Goal: Information Seeking & Learning: Learn about a topic

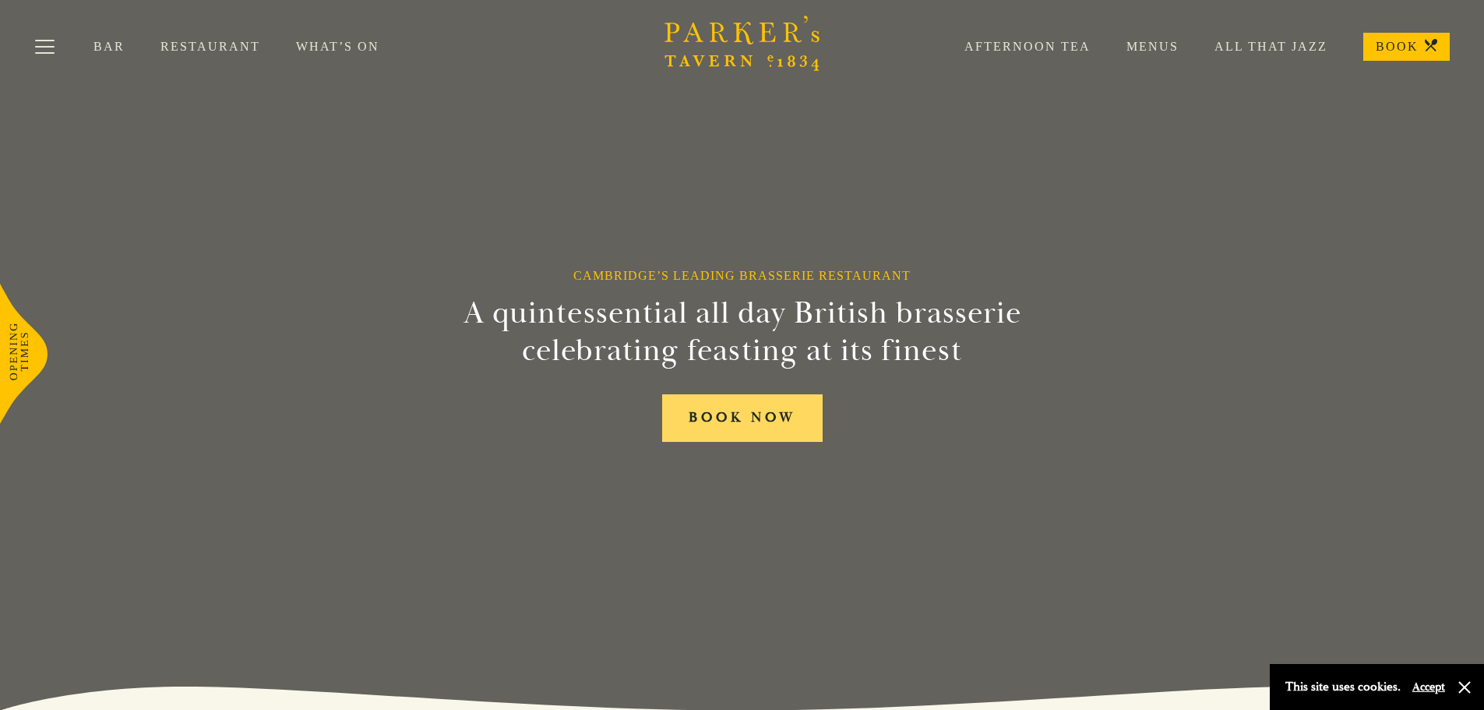
click at [747, 439] on link "BOOK NOW" at bounding box center [742, 418] width 160 height 48
click at [1389, 49] on link "BOOK" at bounding box center [1406, 47] width 86 height 28
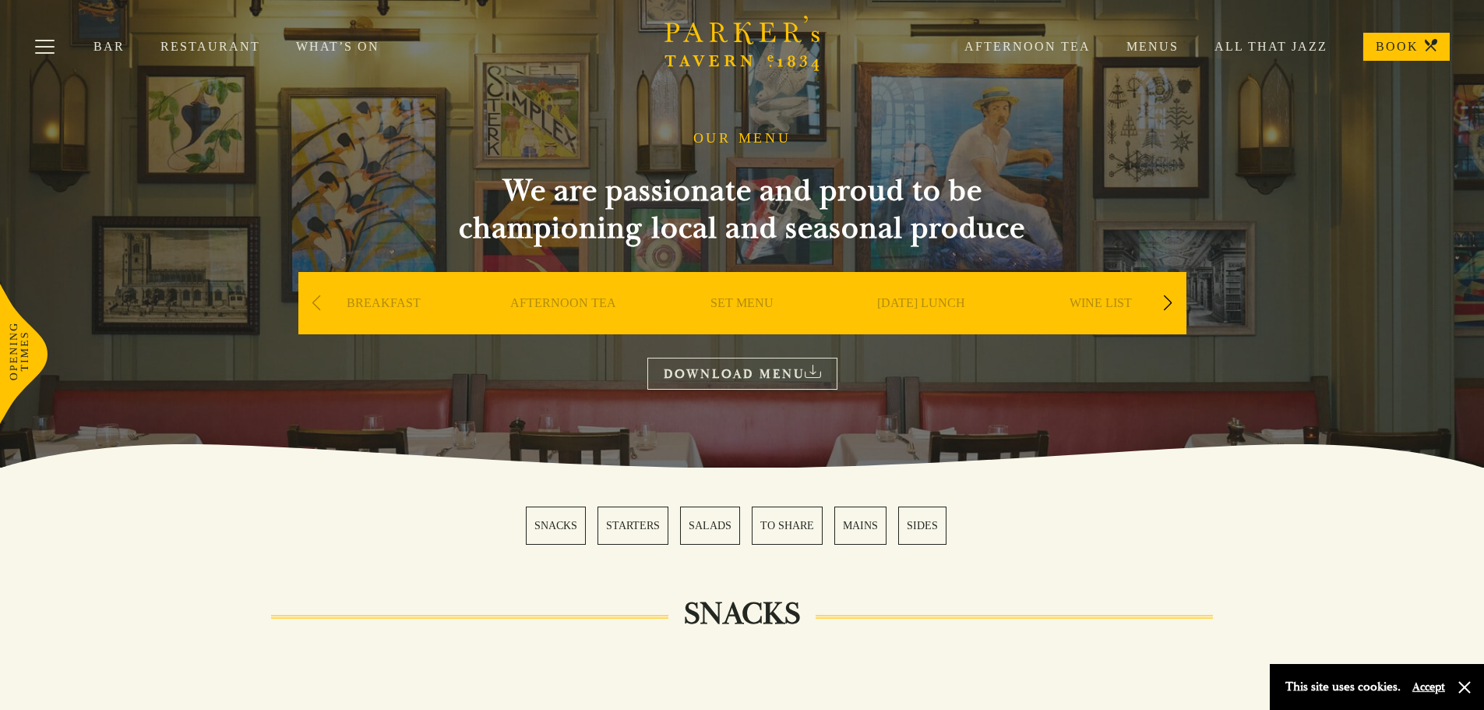
click at [735, 301] on link "SET MENU" at bounding box center [741, 326] width 63 height 62
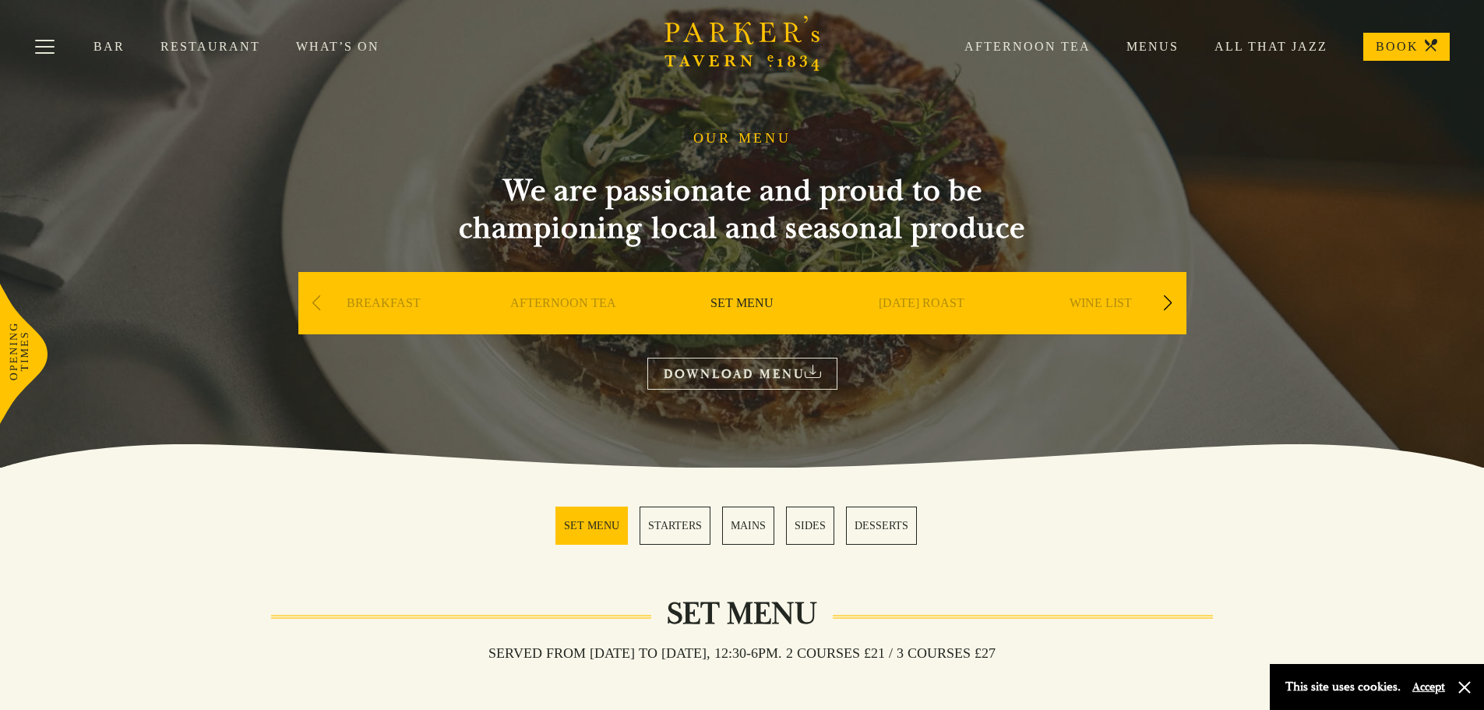
click at [749, 535] on link "MAINS" at bounding box center [748, 525] width 52 height 38
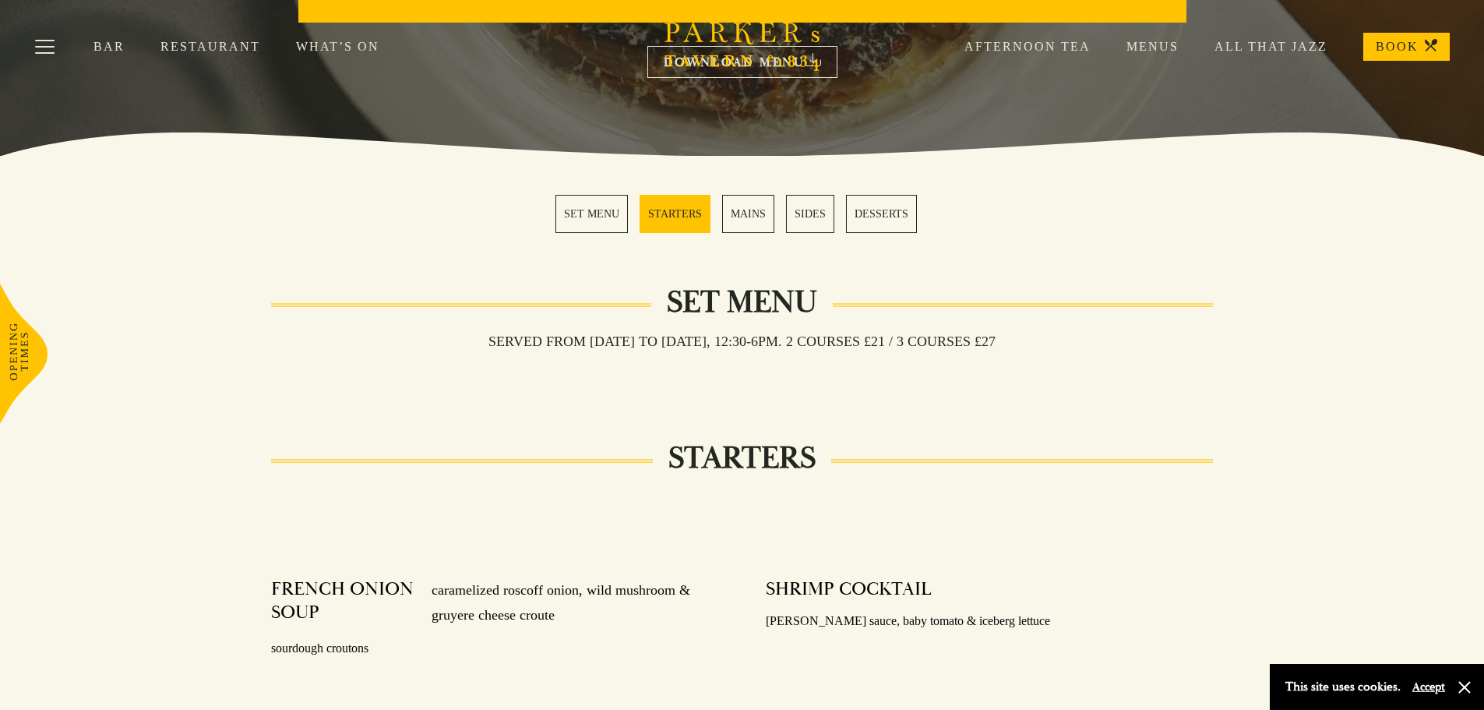
click at [735, 217] on link "MAINS" at bounding box center [748, 214] width 52 height 38
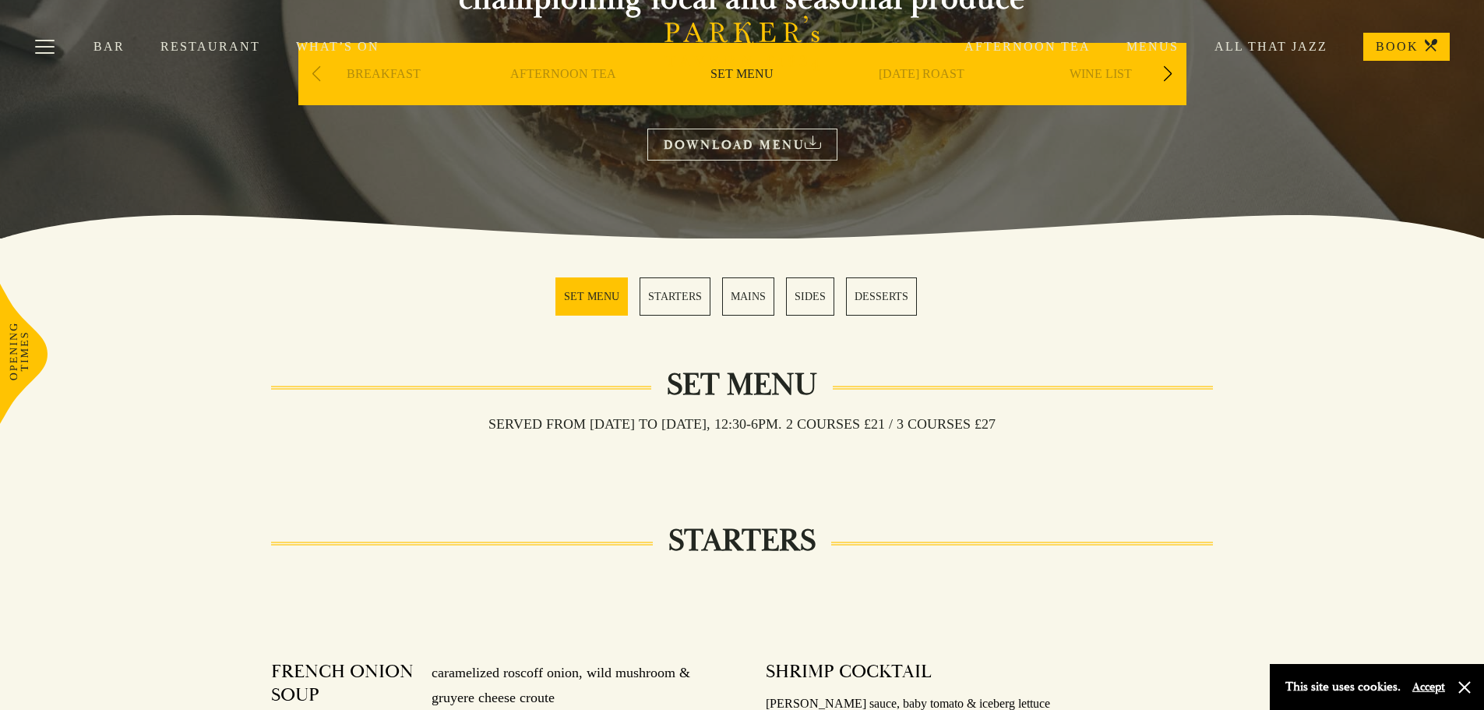
scroll to position [0, 0]
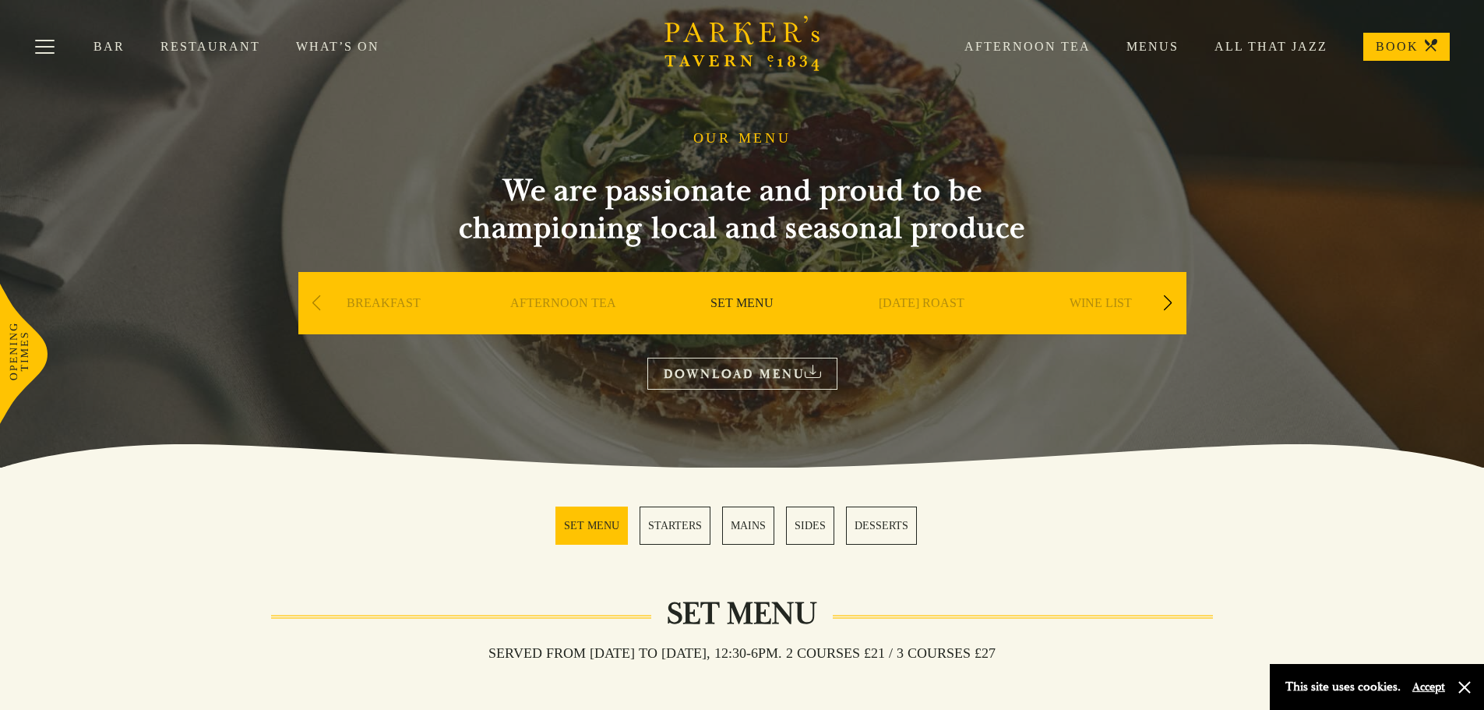
click at [1169, 303] on div "Next slide" at bounding box center [1167, 303] width 21 height 34
click at [920, 298] on link "A LA CARTE" at bounding box center [921, 326] width 72 height 62
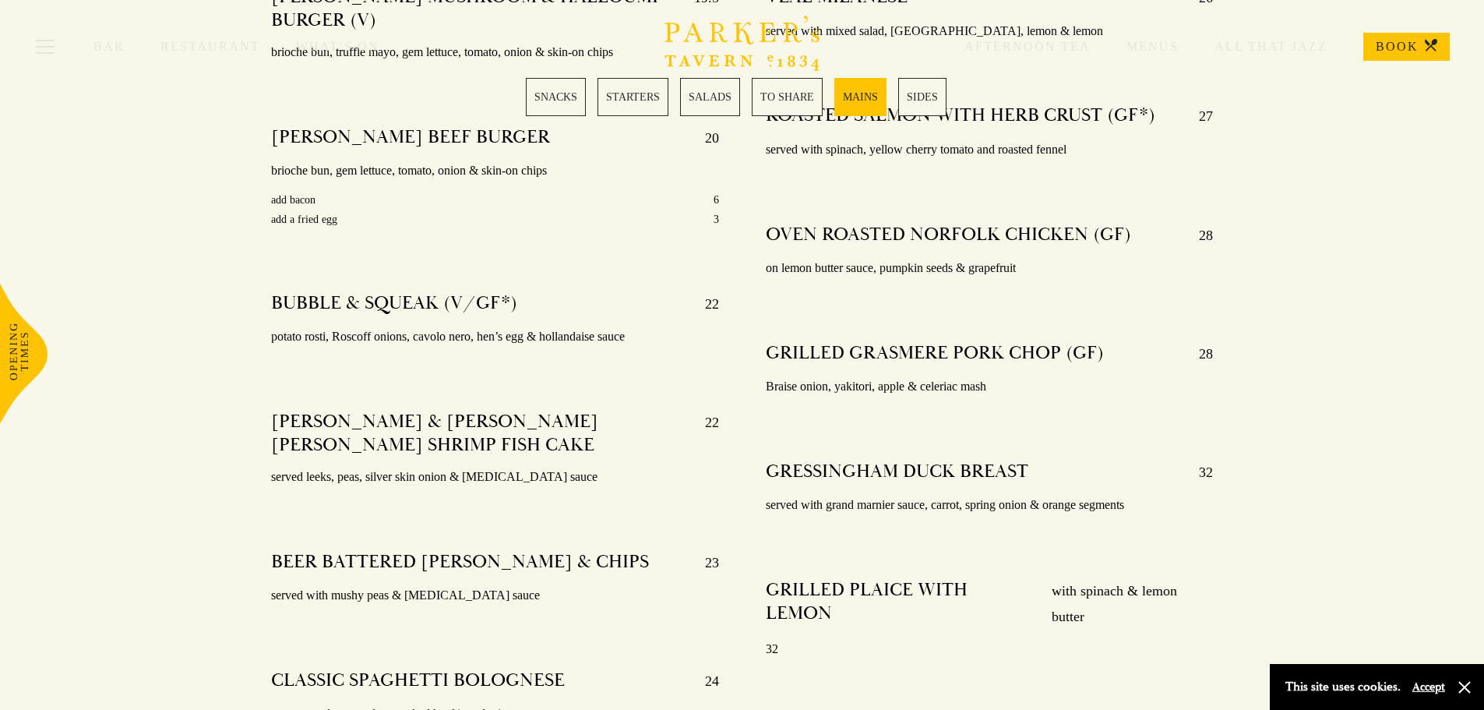
scroll to position [2960, 0]
